Goal: Task Accomplishment & Management: Complete application form

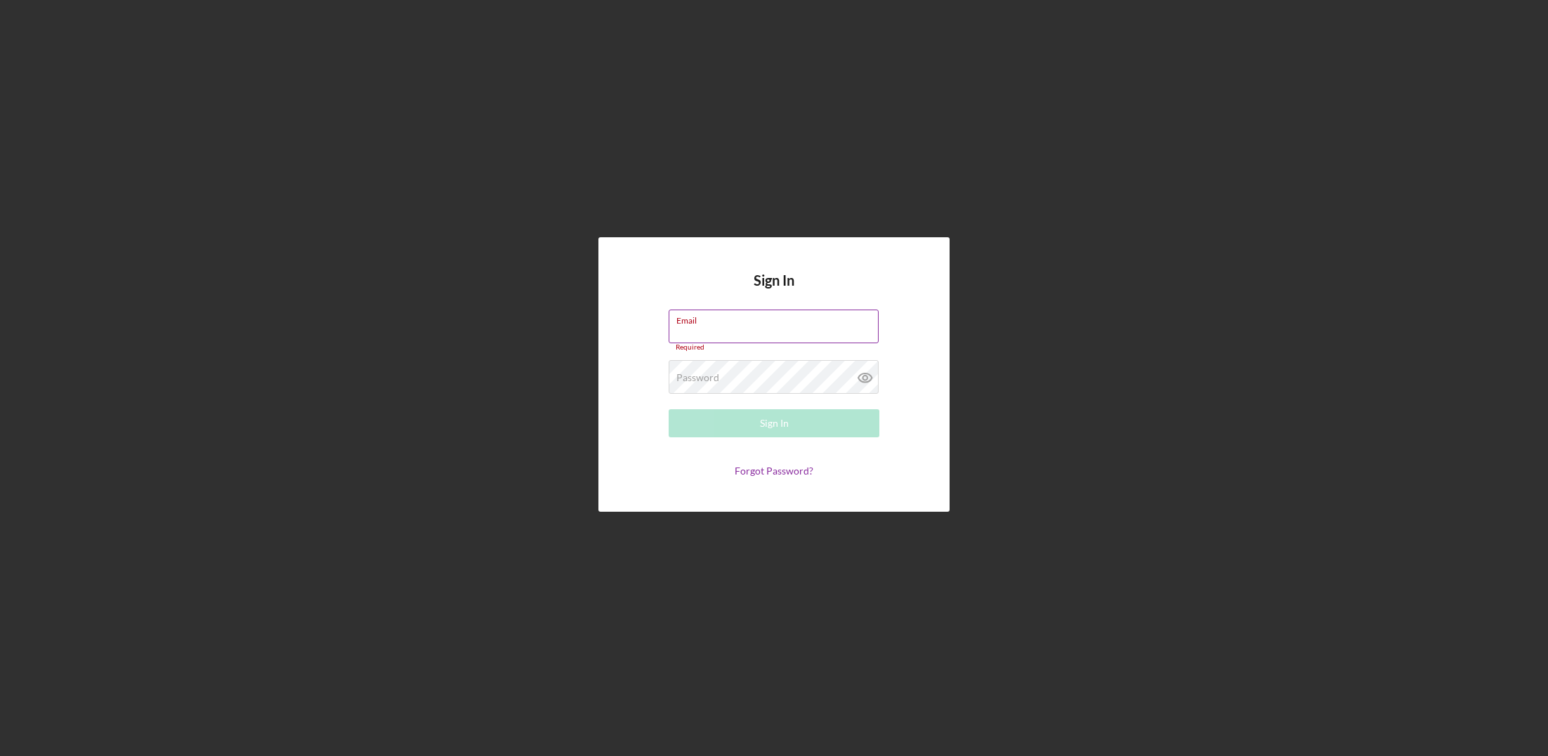
click at [749, 324] on label "Email" at bounding box center [777, 317] width 202 height 15
click at [749, 324] on input "Email" at bounding box center [774, 327] width 210 height 34
type input "[PERSON_NAME][EMAIL_ADDRESS][DOMAIN_NAME]"
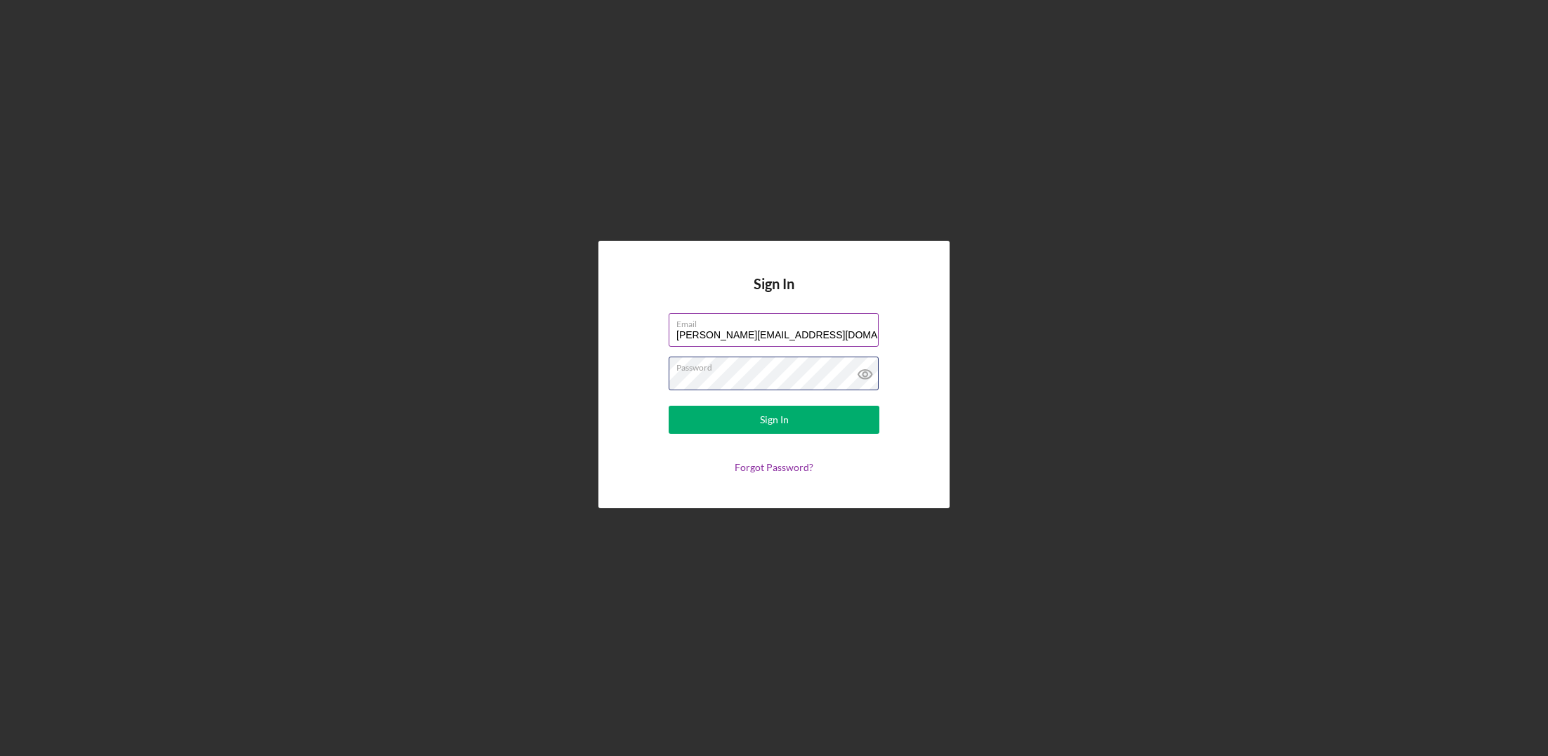
click at [669, 406] on button "Sign In" at bounding box center [774, 420] width 211 height 28
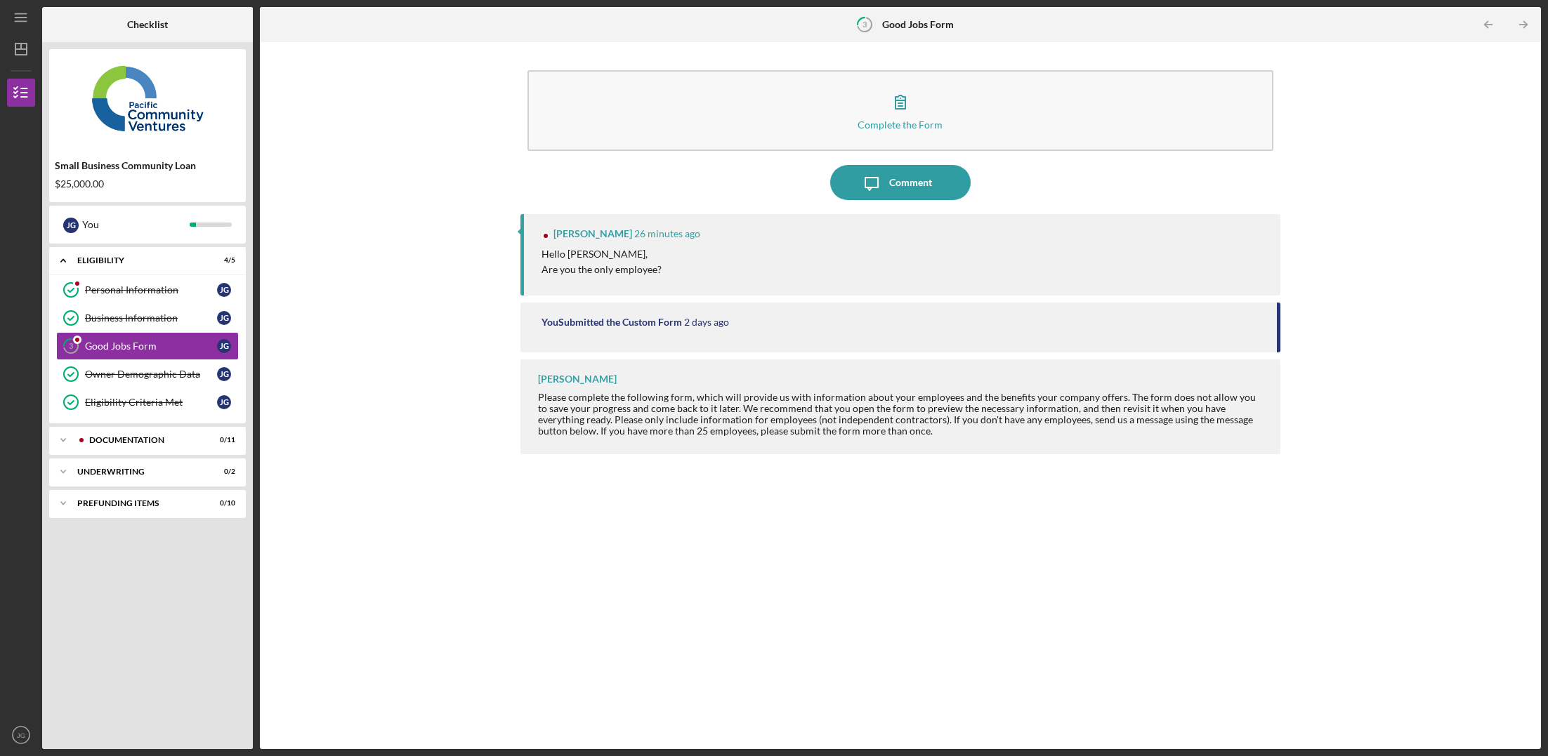
click at [782, 275] on div "Hello [PERSON_NAME], Are you the only employee?" at bounding box center [903, 263] width 725 height 32
click at [640, 274] on p "Are you the only employee?" at bounding box center [601, 269] width 120 height 15
click at [947, 172] on button "Icon/Message Comment" at bounding box center [900, 182] width 140 height 35
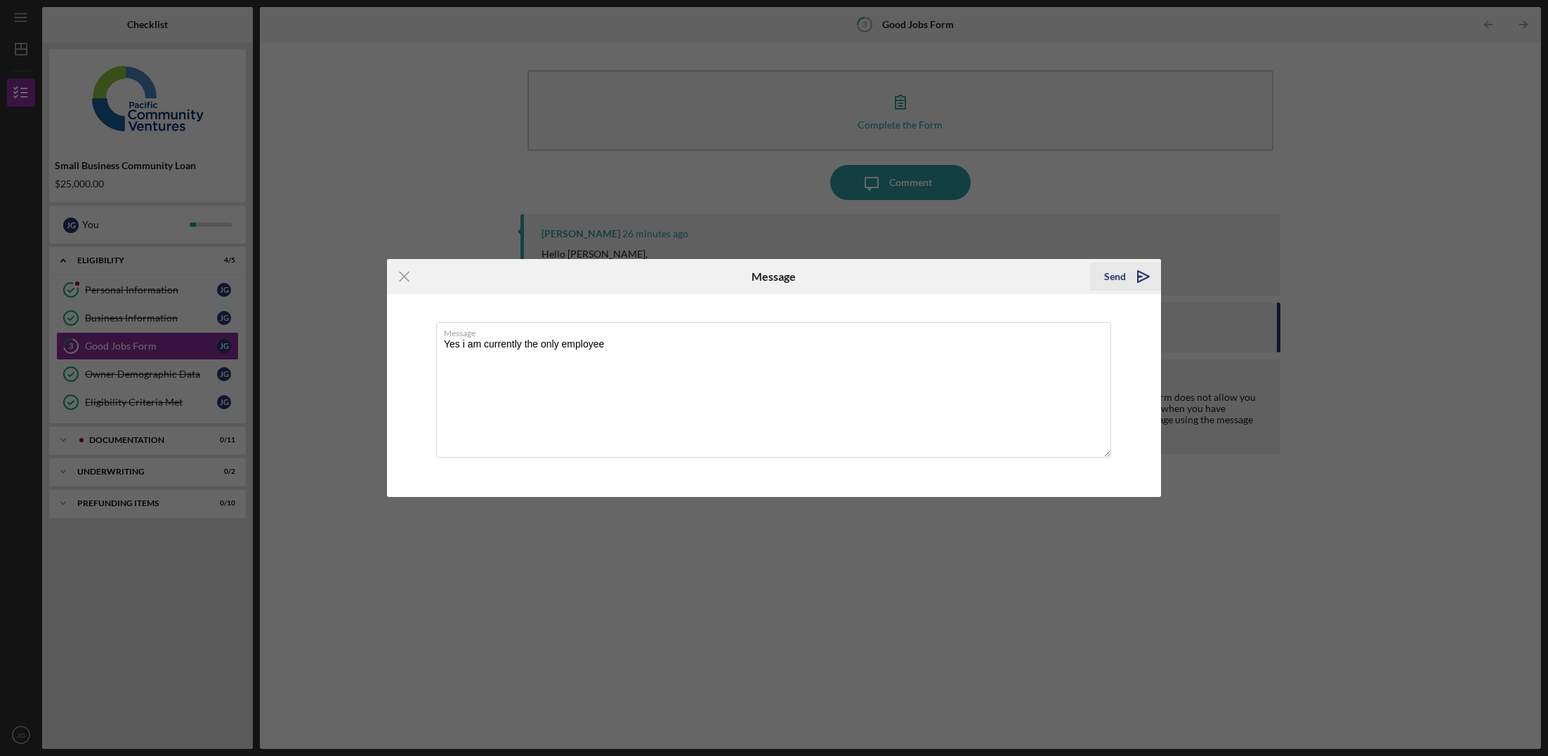
type textarea "Yes i am currently the only employee"
click at [1136, 278] on icon "Icon/icon-invite-send" at bounding box center [1143, 276] width 35 height 35
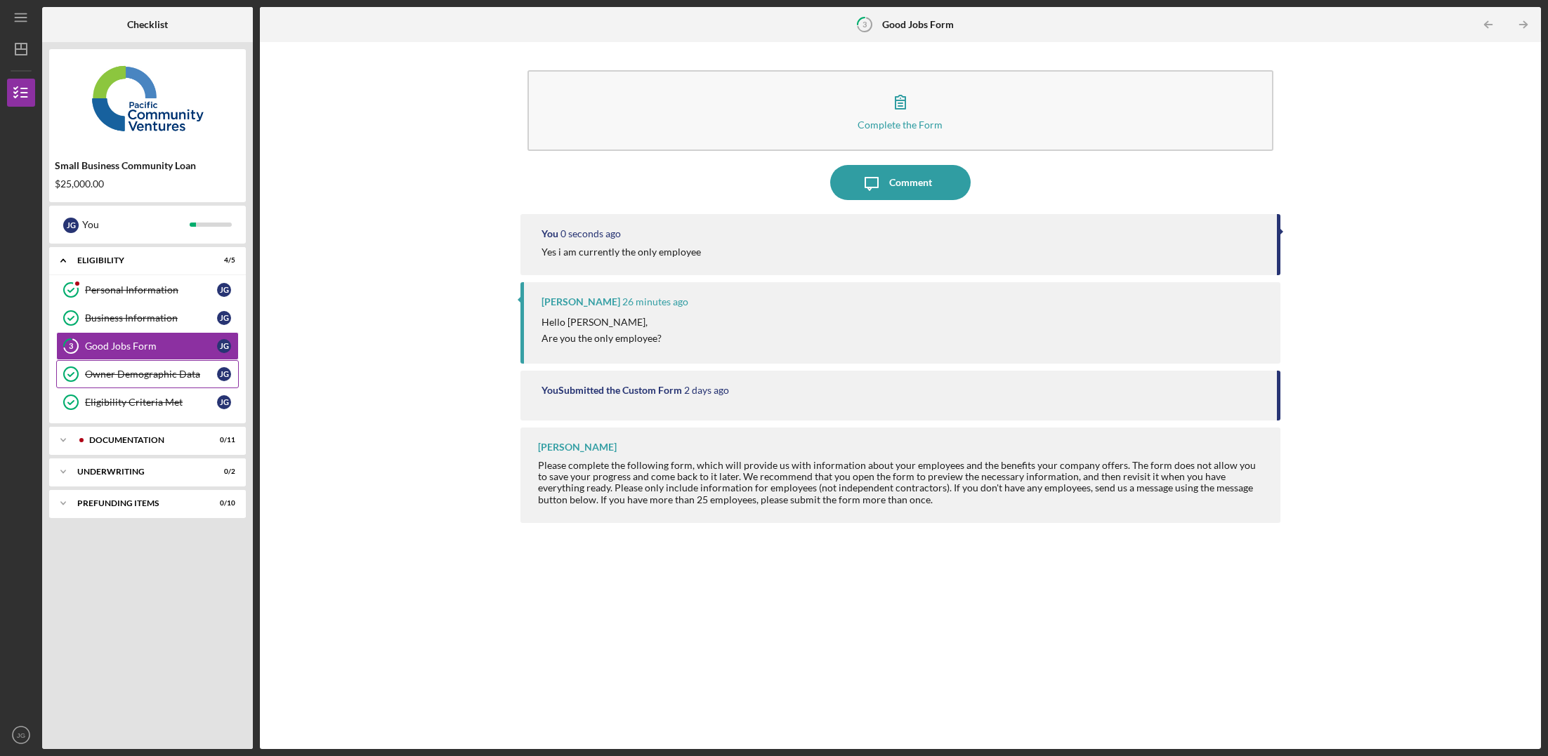
click at [179, 378] on div "Owner Demographic Data" at bounding box center [151, 374] width 132 height 11
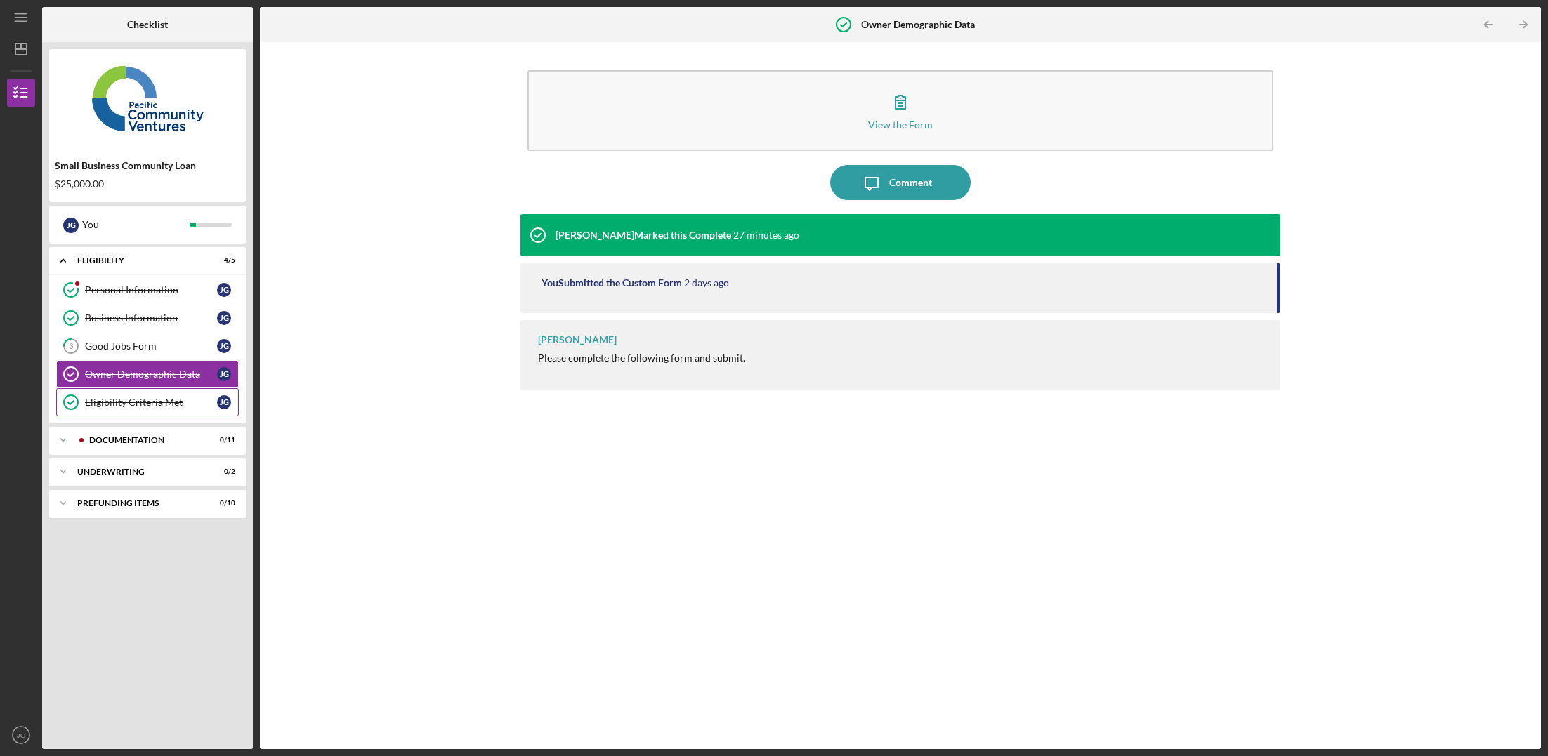
click at [161, 399] on div "Eligibility Criteria Met" at bounding box center [151, 402] width 132 height 11
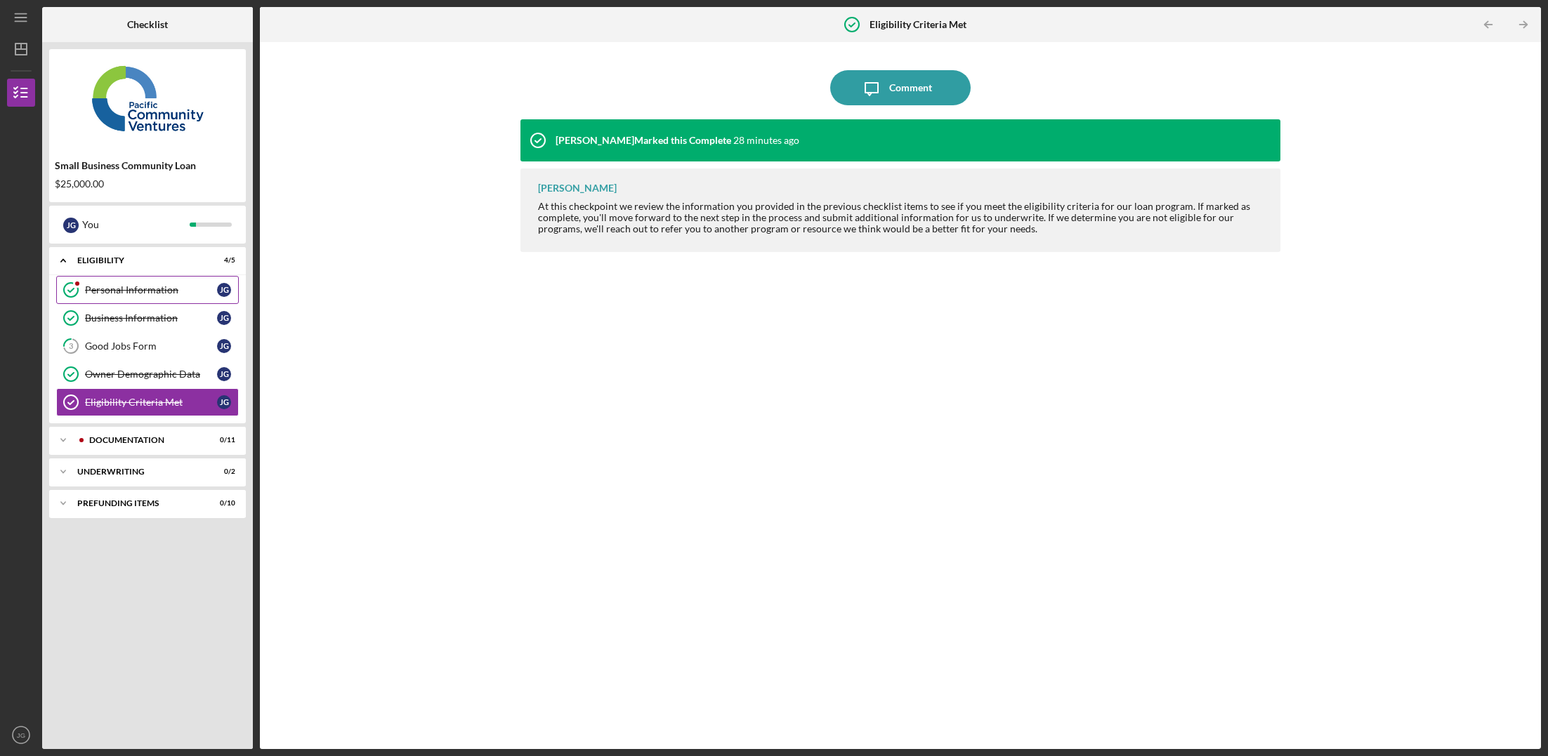
click at [144, 295] on div "Personal Information" at bounding box center [151, 289] width 132 height 11
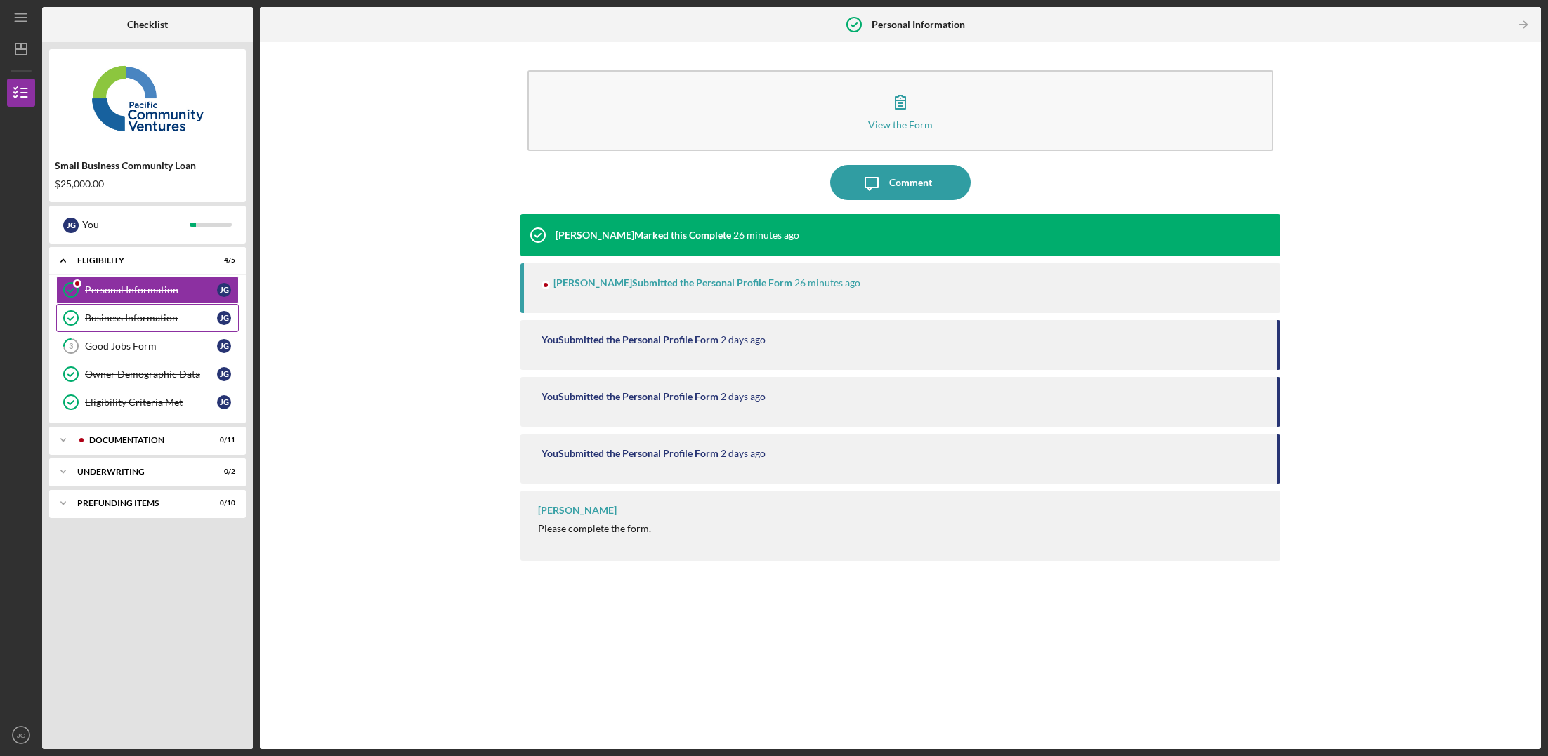
click at [140, 317] on div "Business Information" at bounding box center [151, 318] width 132 height 11
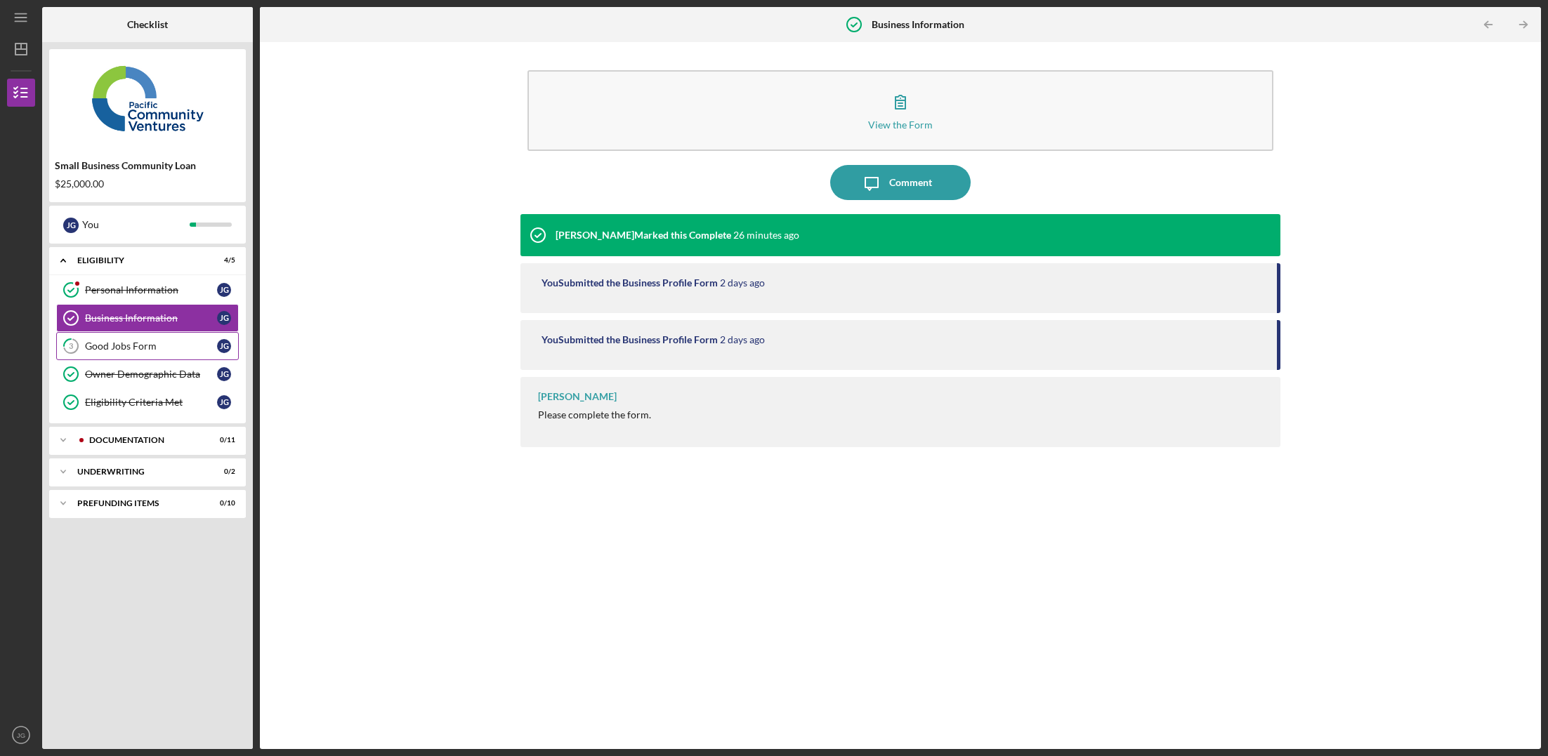
click at [132, 341] on div "Good Jobs Form" at bounding box center [151, 346] width 132 height 11
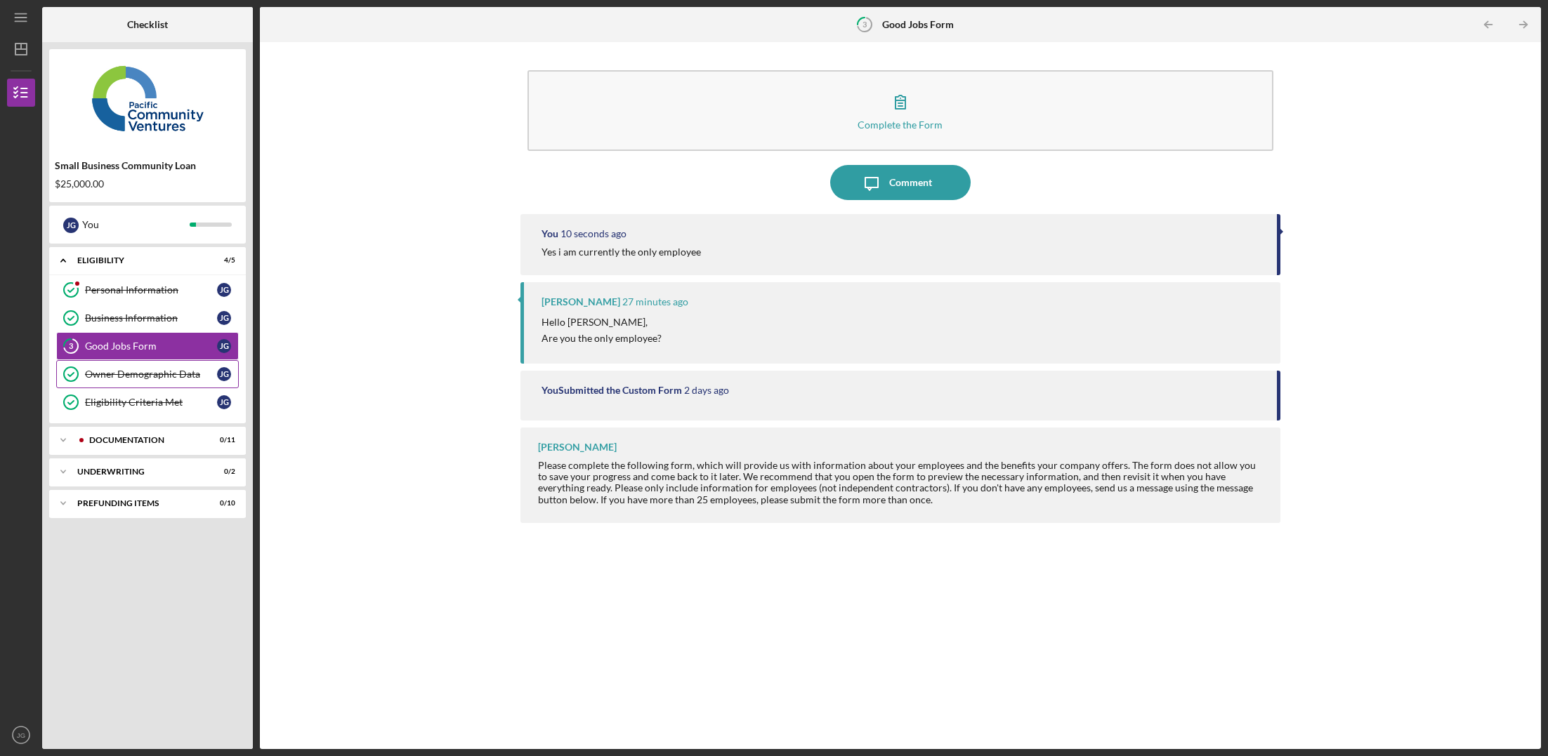
click at [126, 381] on link "Owner Demographic Data Owner Demographic Data [PERSON_NAME]" at bounding box center [147, 374] width 183 height 28
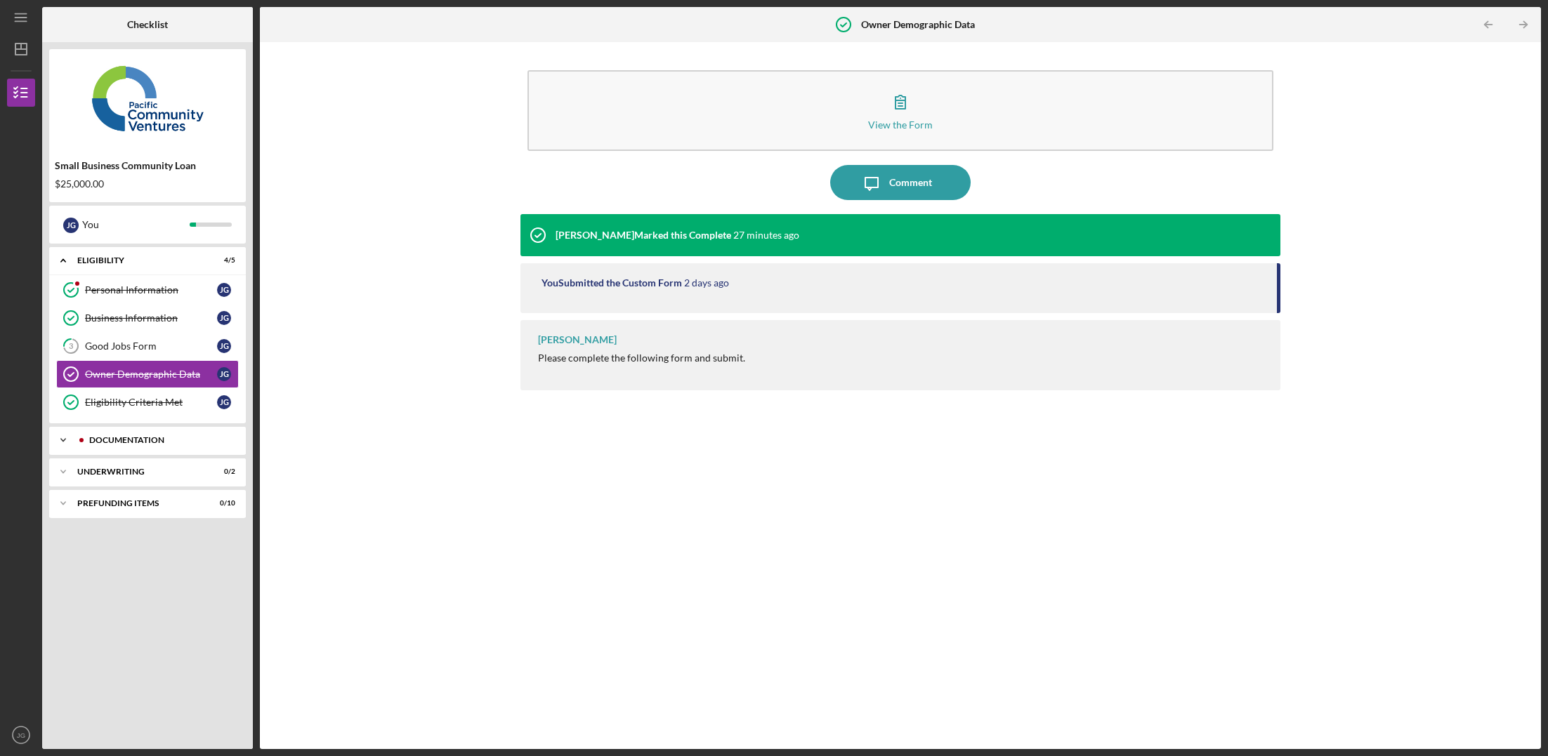
click at [131, 437] on div "Documentation" at bounding box center [158, 440] width 139 height 8
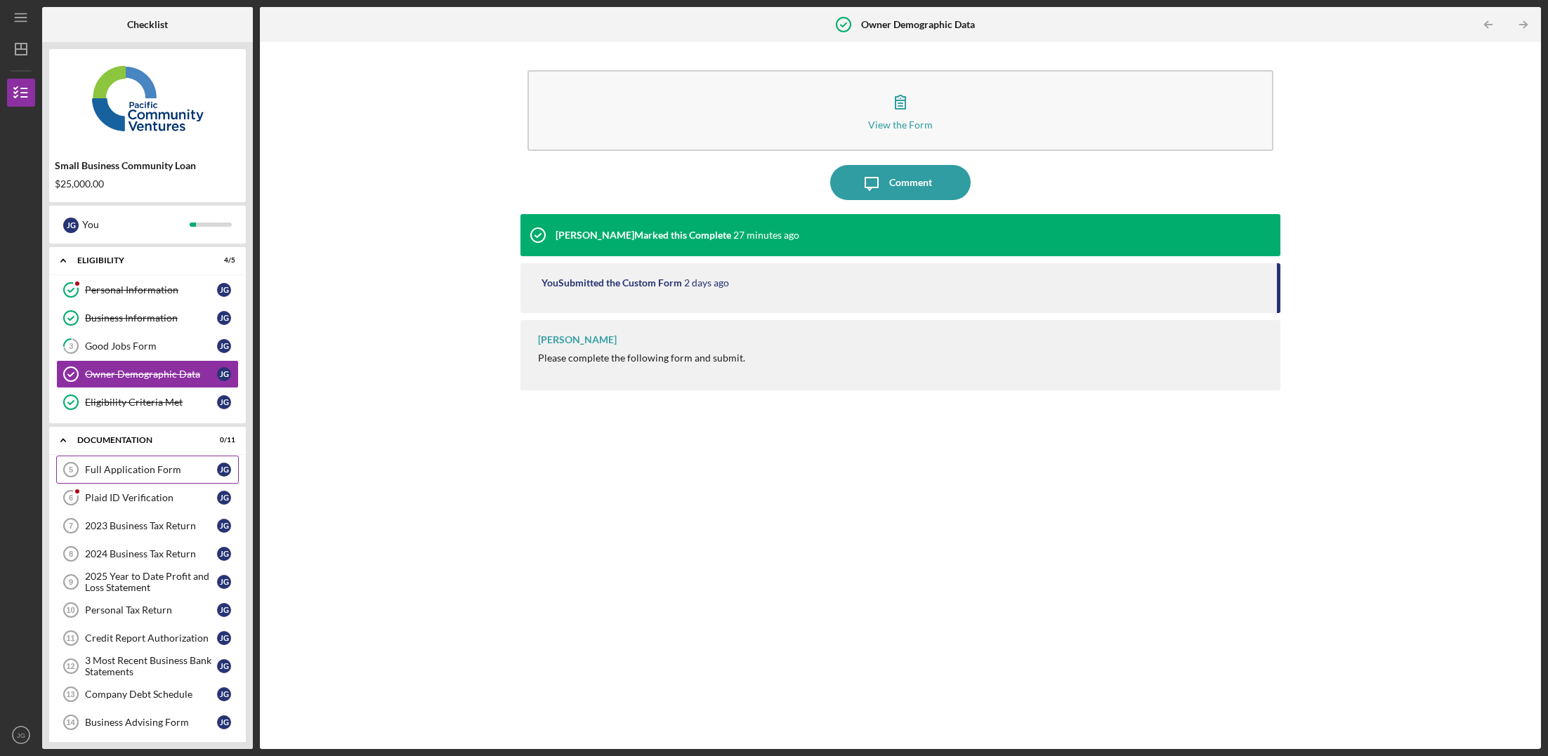
click at [131, 476] on link "Full Application Form 5 Full Application Form [PERSON_NAME]" at bounding box center [147, 470] width 183 height 28
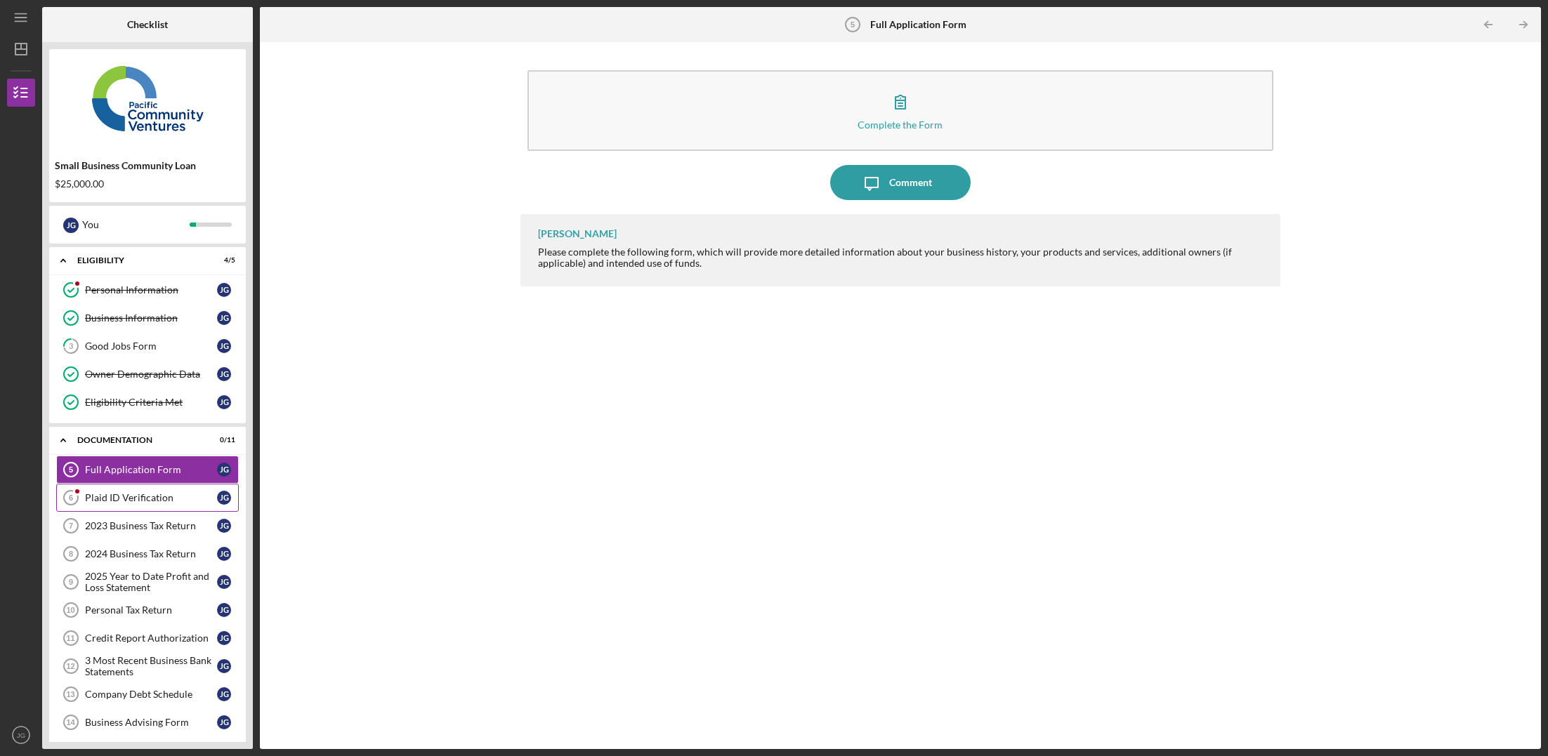
click at [132, 497] on div "Plaid ID Verification" at bounding box center [151, 497] width 132 height 11
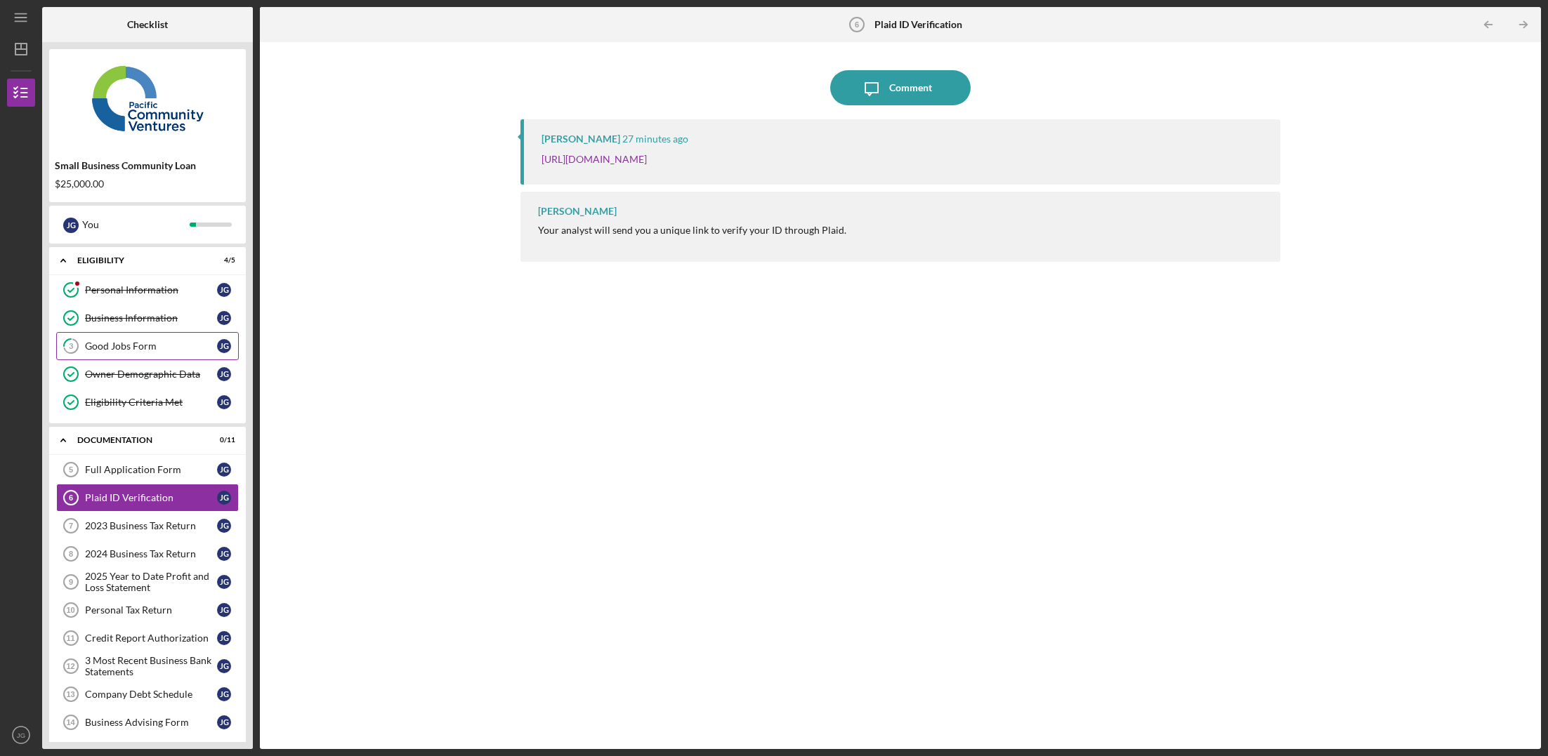
click at [156, 339] on link "3 Good Jobs Form [PERSON_NAME]" at bounding box center [147, 346] width 183 height 28
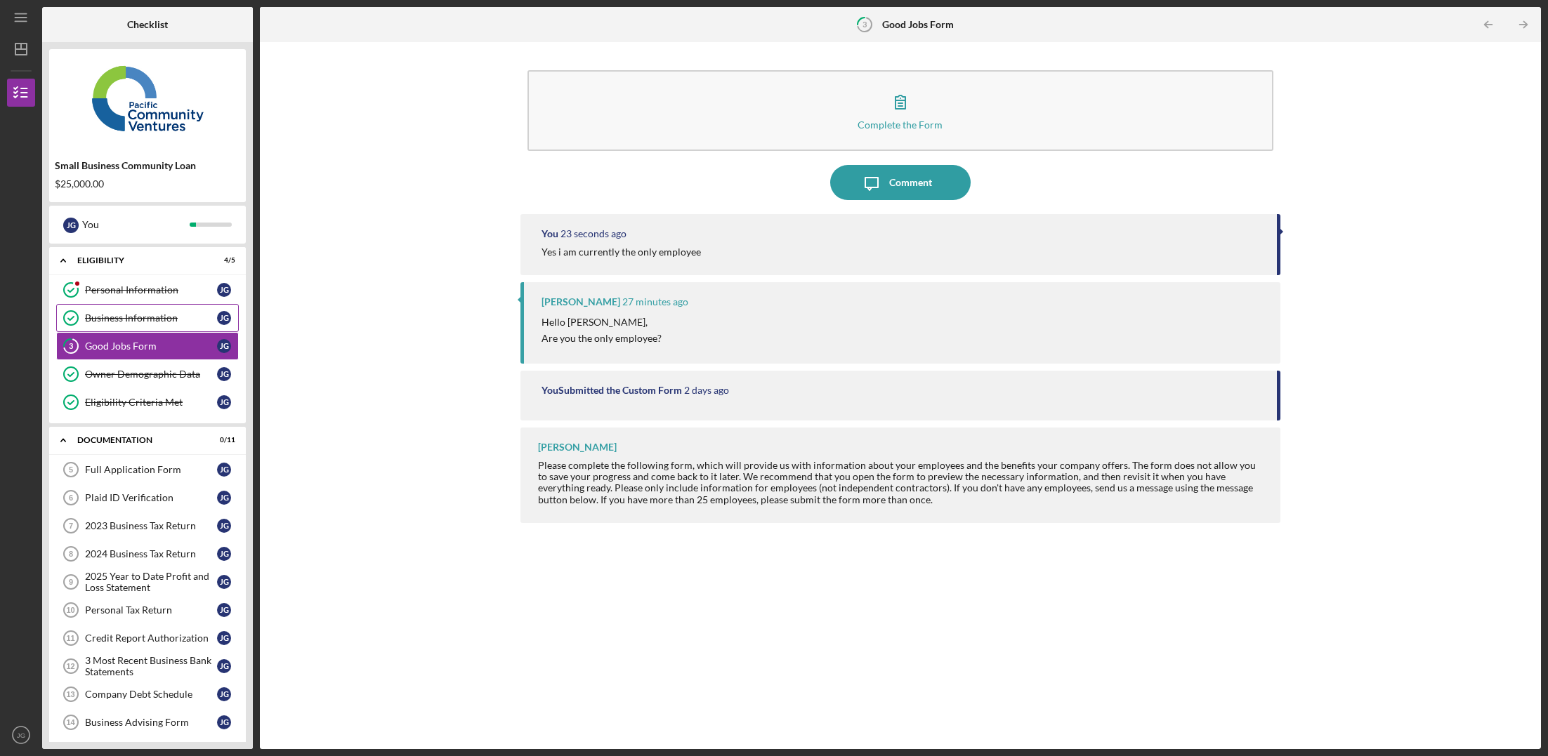
click at [160, 316] on div "Business Information" at bounding box center [151, 318] width 132 height 11
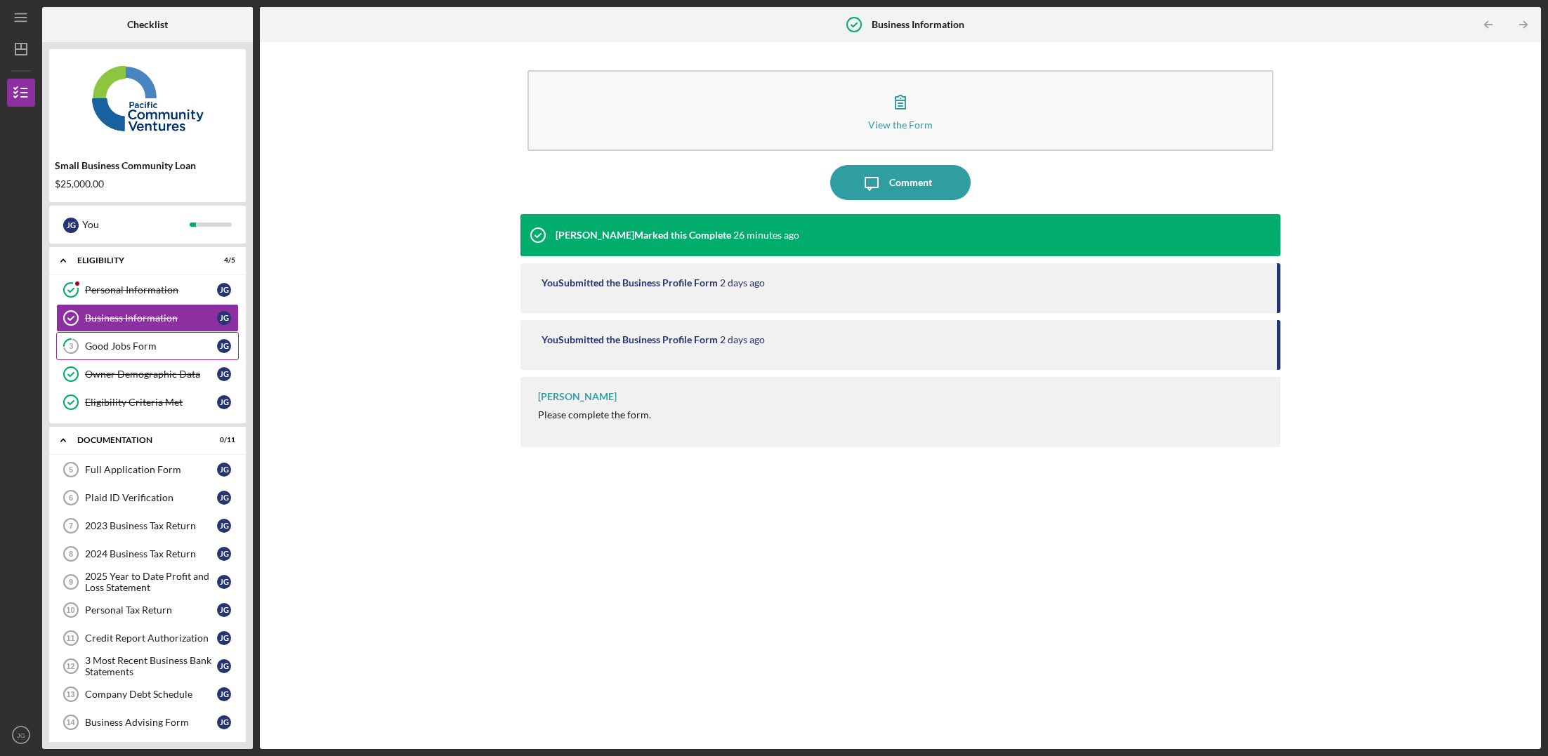
click at [156, 341] on div "Good Jobs Form" at bounding box center [151, 346] width 132 height 11
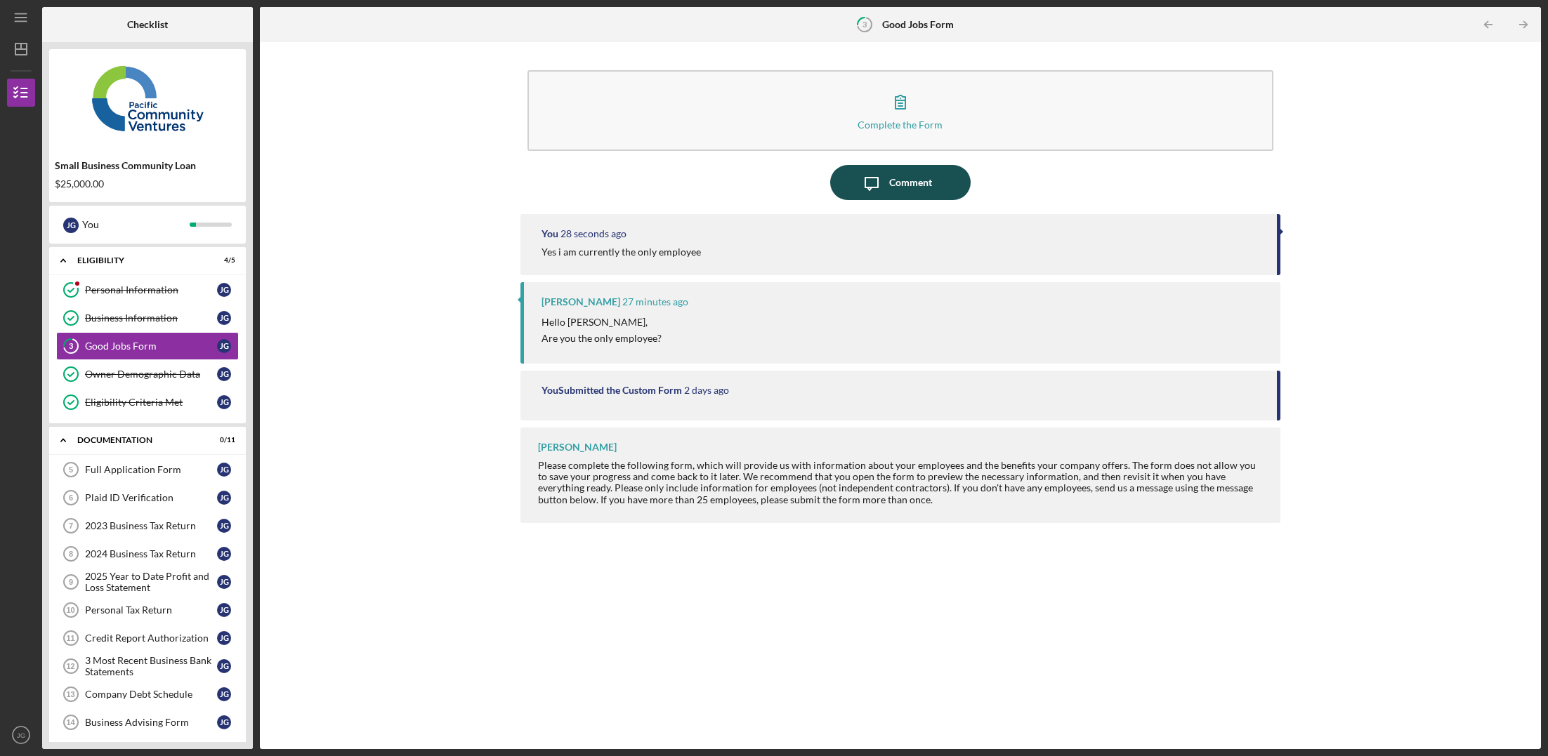
click at [900, 178] on div "Comment" at bounding box center [910, 182] width 43 height 35
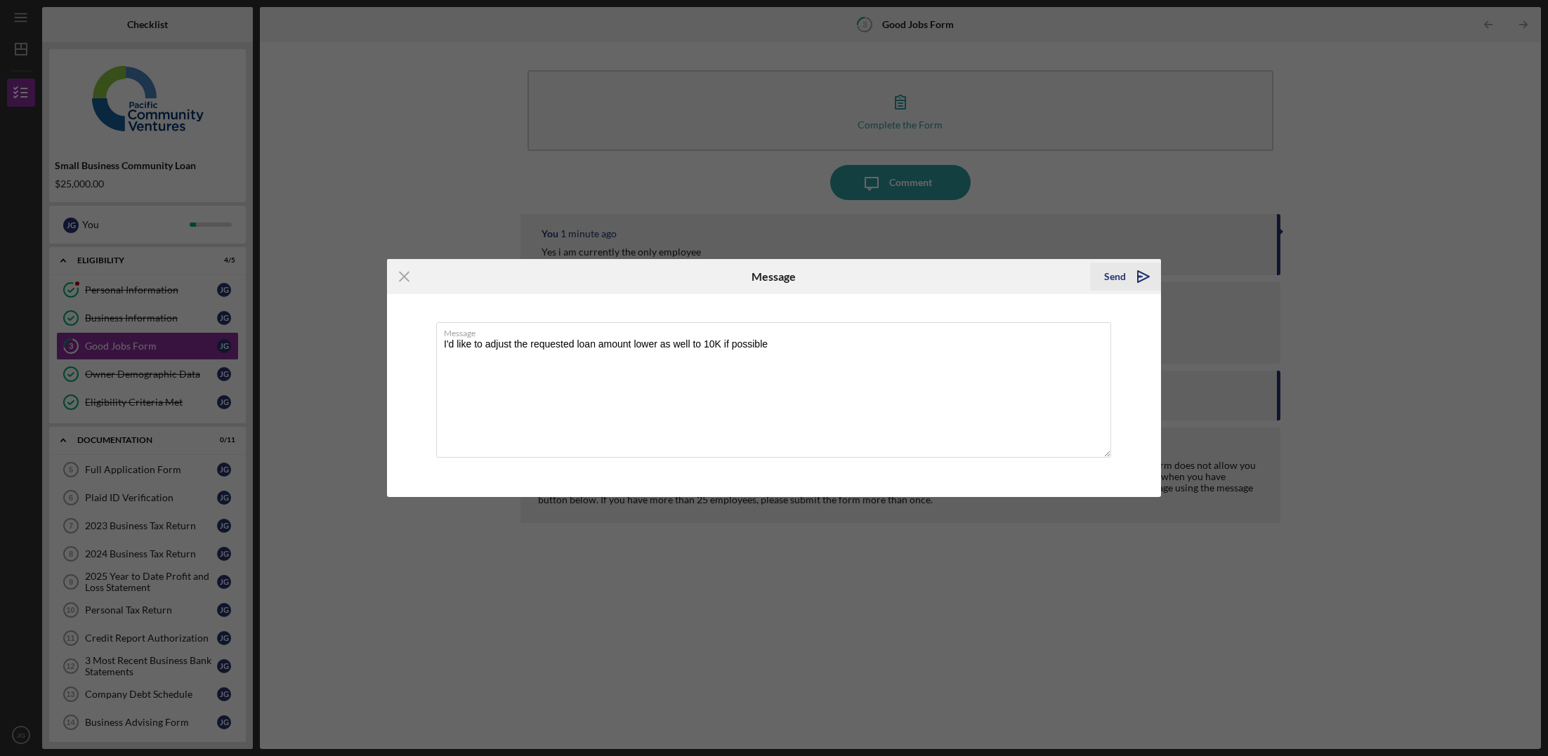
type textarea "I'd like to adjust the requested loan amount lower as well to 10K if possible"
click at [1118, 270] on div "Send" at bounding box center [1115, 277] width 22 height 28
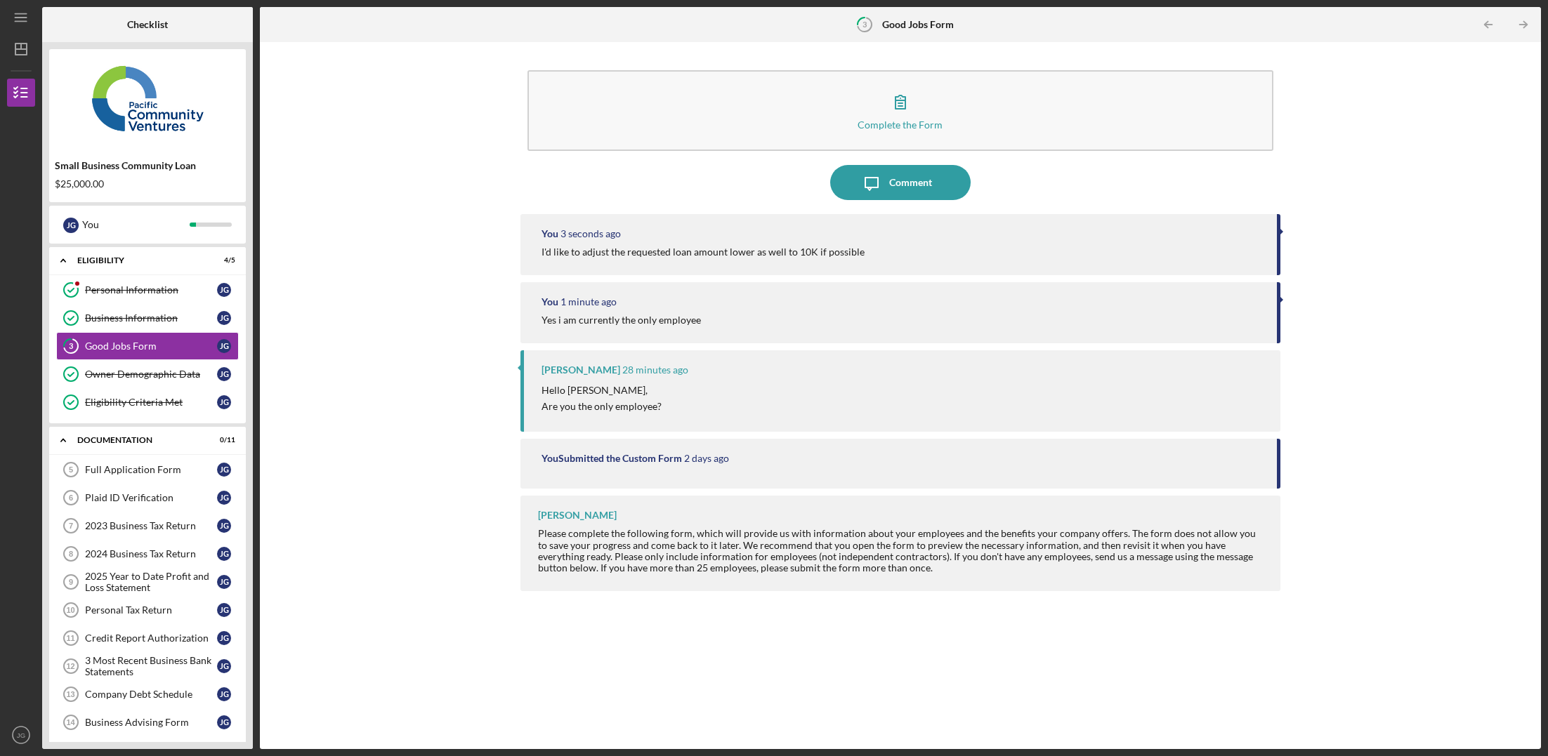
click at [1043, 233] on div "You 3 seconds ago" at bounding box center [901, 233] width 721 height 11
